Goal: Information Seeking & Learning: Learn about a topic

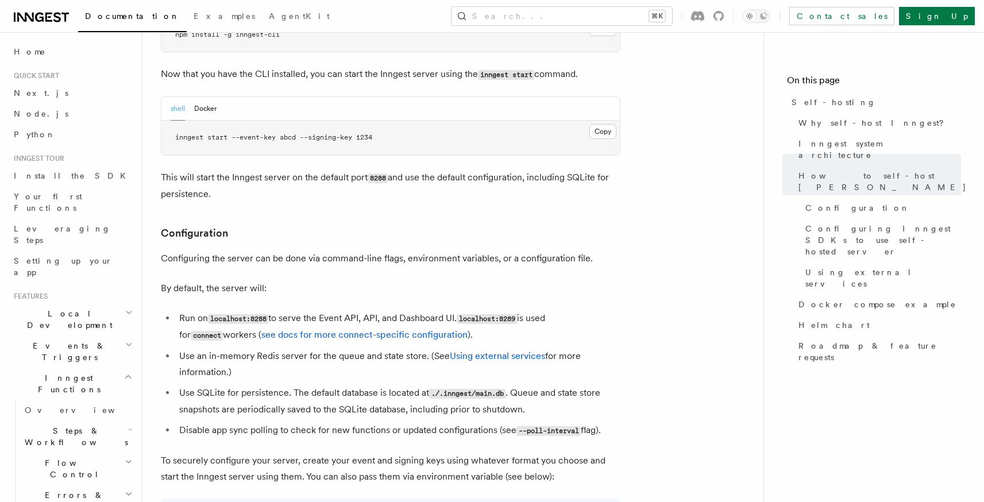
scroll to position [1304, 0]
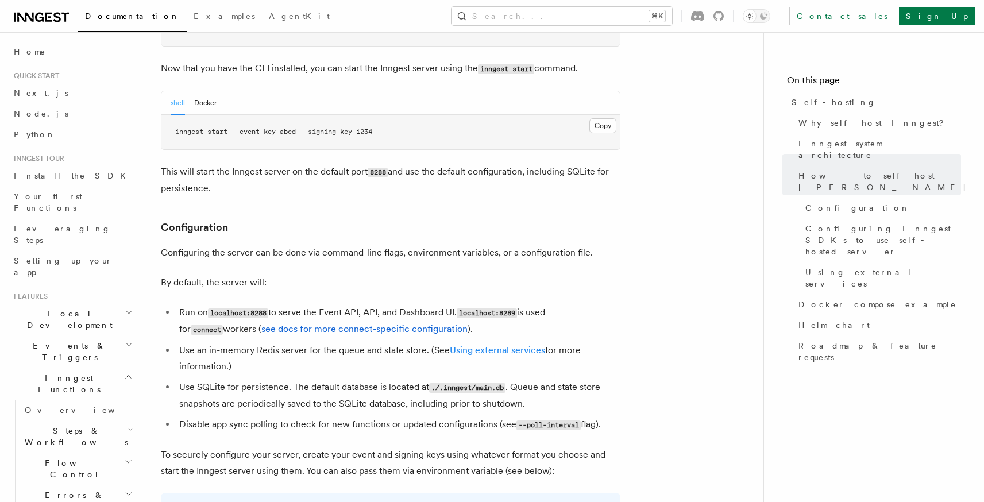
click at [466, 345] on link "Using external services" at bounding box center [497, 350] width 95 height 11
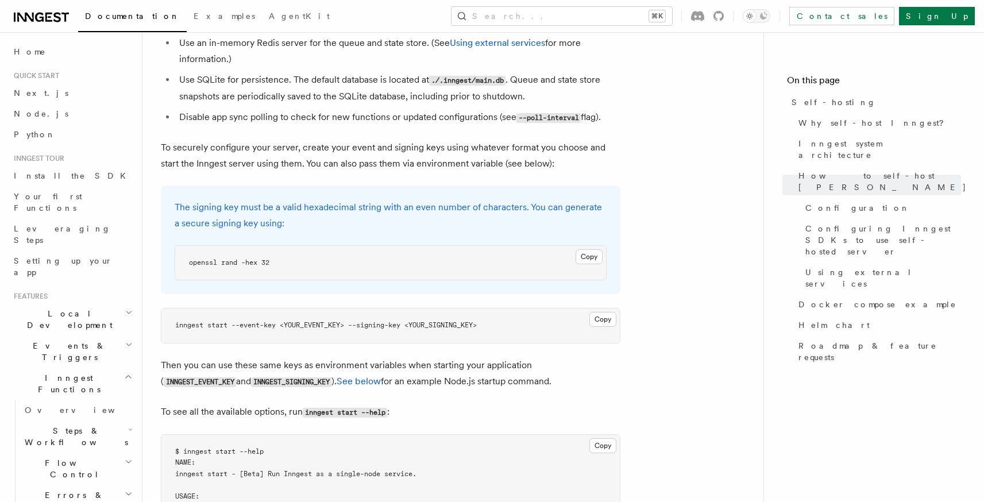
scroll to position [1612, 0]
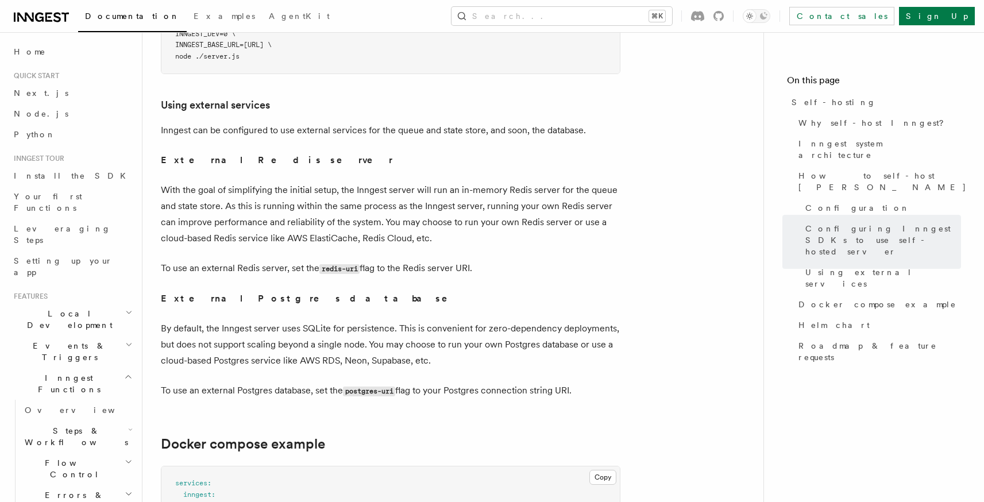
scroll to position [2699, 0]
drag, startPoint x: 304, startPoint y: 111, endPoint x: 426, endPoint y: 111, distance: 121.8
click at [426, 123] on p "Inngest can be configured to use external services for the queue and state stor…" at bounding box center [391, 131] width 460 height 16
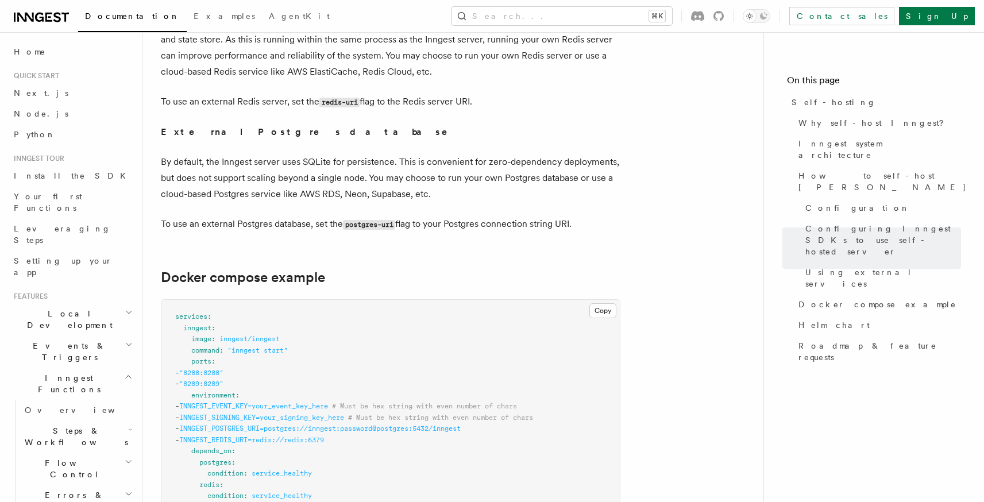
scroll to position [2869, 0]
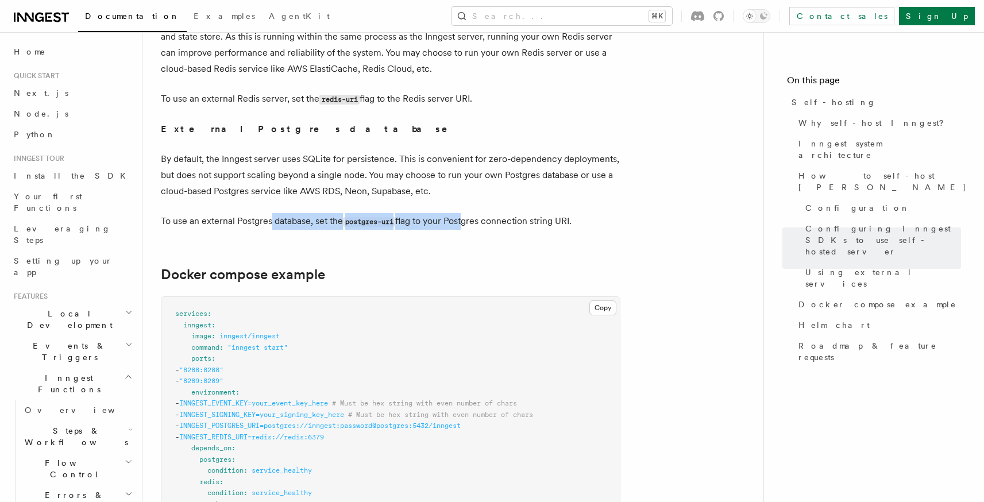
drag, startPoint x: 272, startPoint y: 203, endPoint x: 462, endPoint y: 203, distance: 190.7
click at [462, 213] on p "To use an external Postgres database, set the postgres-uri flag to your Postgre…" at bounding box center [391, 221] width 460 height 17
drag, startPoint x: 499, startPoint y: 203, endPoint x: 337, endPoint y: 203, distance: 162.6
click at [337, 213] on p "To use an external Postgres database, set the postgres-uri flag to your Postgre…" at bounding box center [391, 221] width 460 height 17
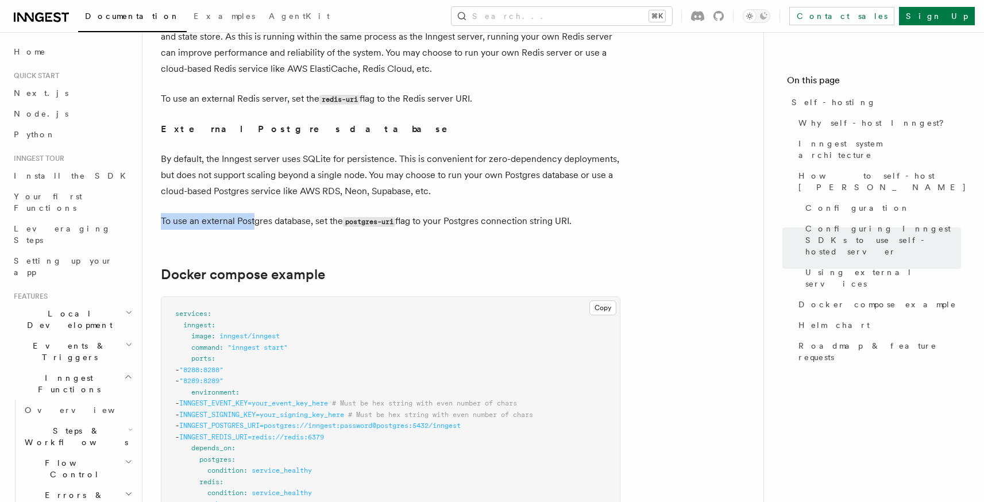
drag, startPoint x: 253, startPoint y: 199, endPoint x: 455, endPoint y: 184, distance: 202.2
click at [496, 213] on p "To use an external Postgres database, set the postgres-uri flag to your Postgre…" at bounding box center [391, 221] width 460 height 17
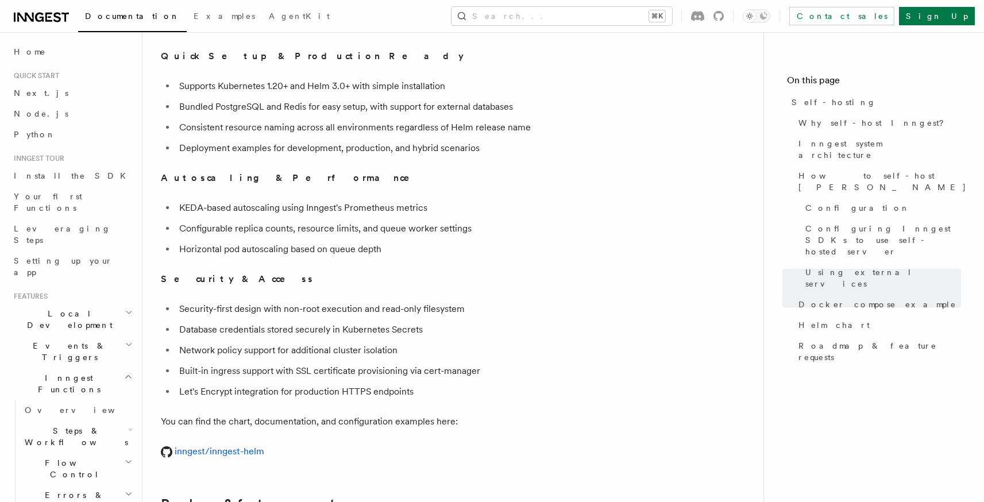
scroll to position [4012, 0]
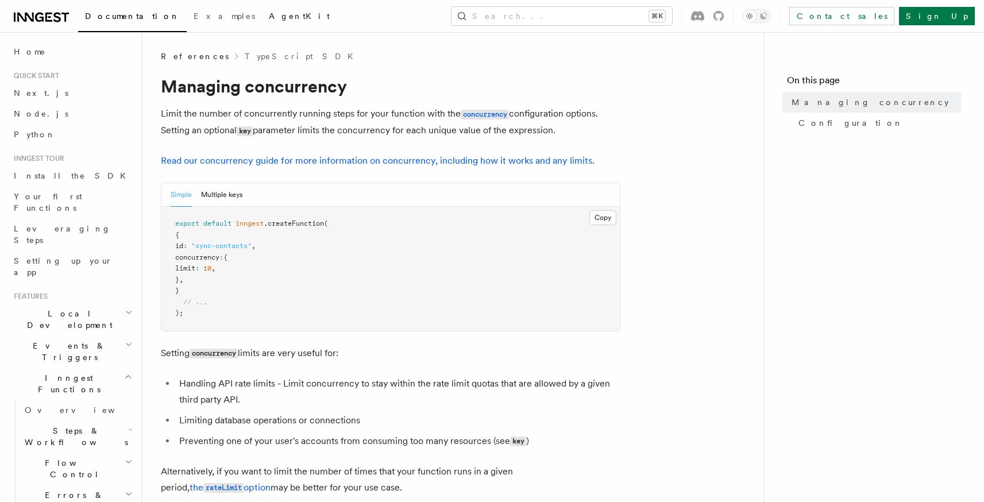
click at [269, 18] on span "AgentKit" at bounding box center [299, 15] width 61 height 9
click at [53, 15] on icon at bounding box center [41, 17] width 55 height 14
